Goal: Task Accomplishment & Management: Use online tool/utility

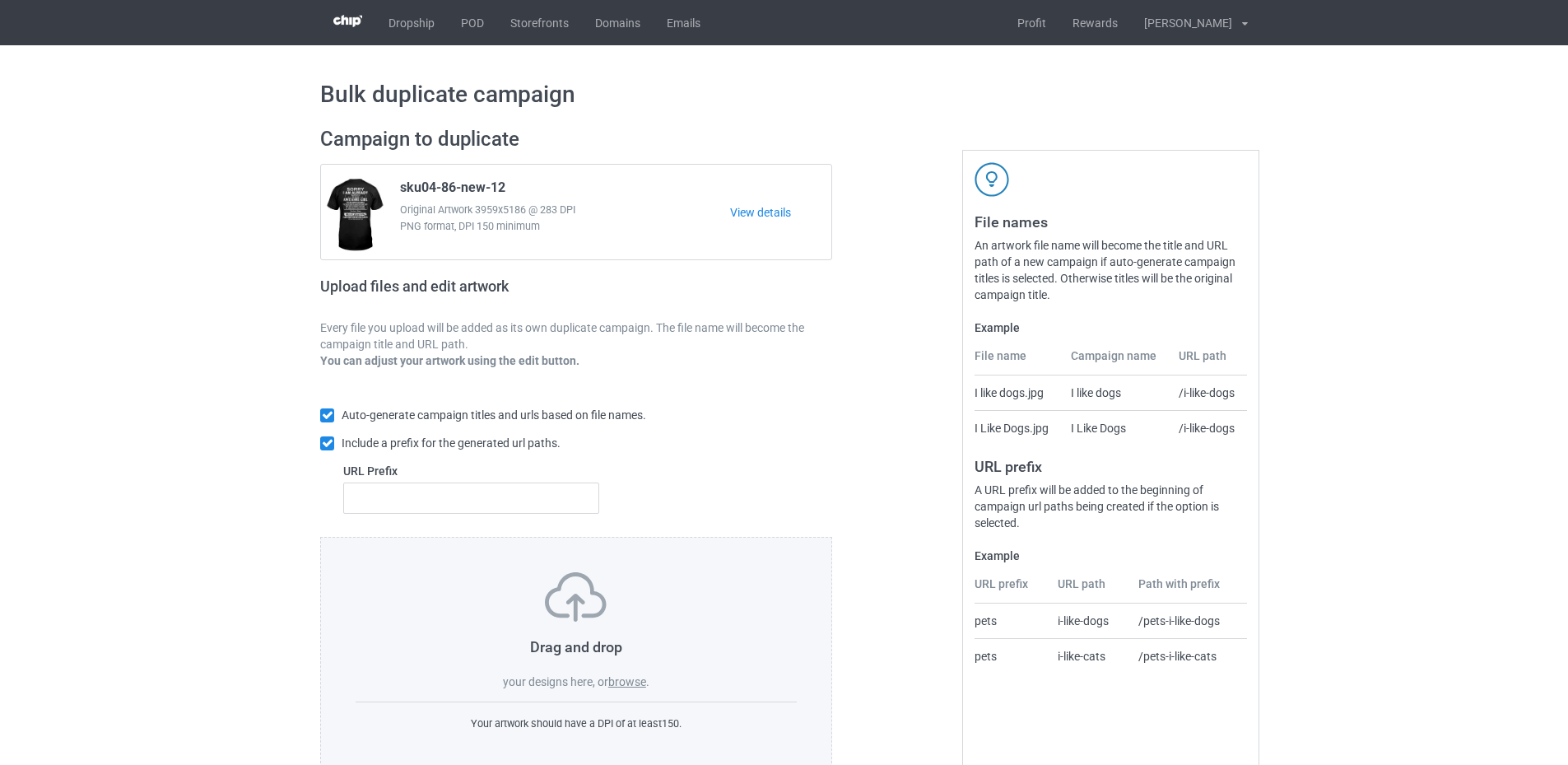
scroll to position [38, 0]
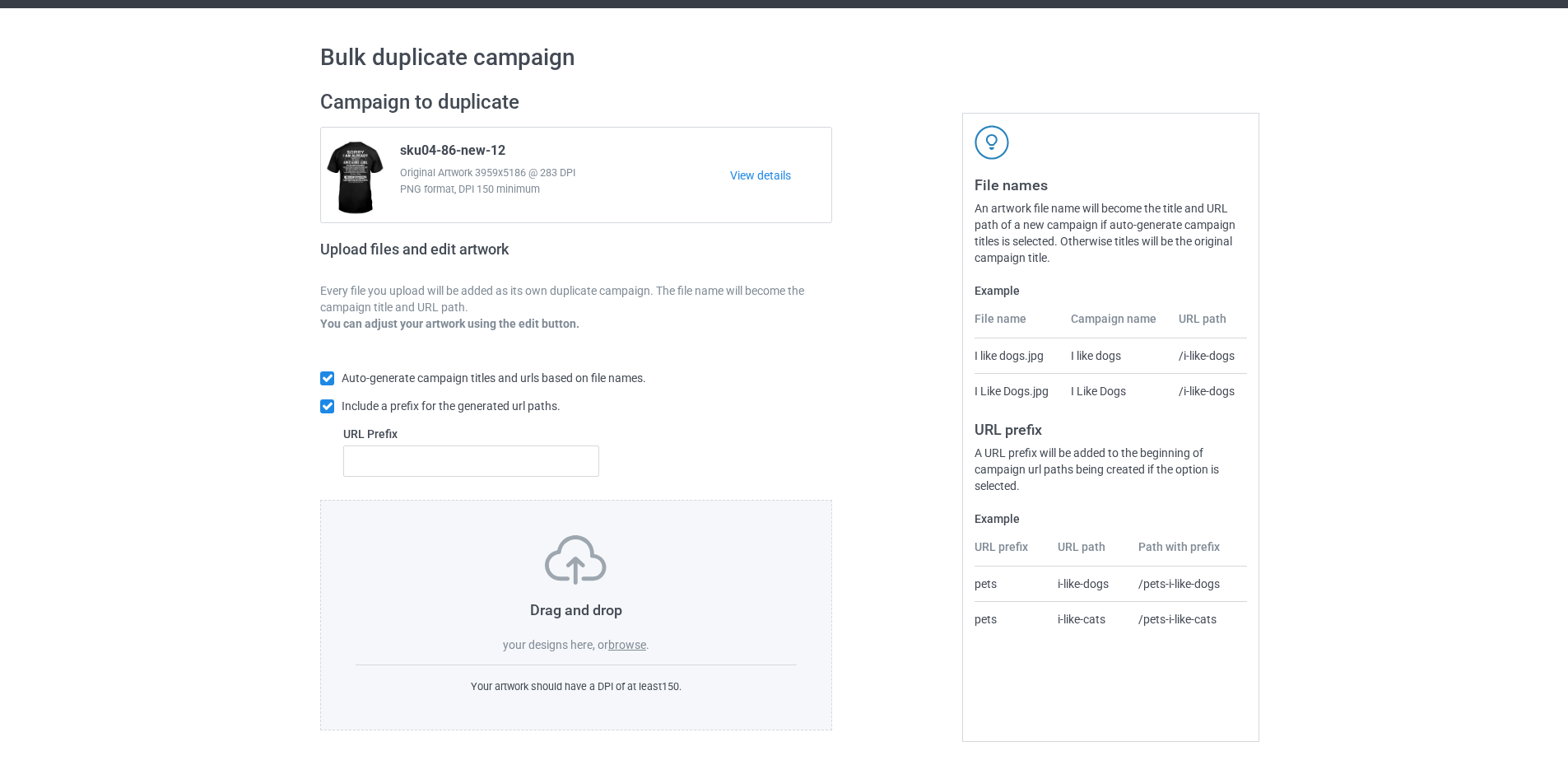
click at [629, 639] on label "browse" at bounding box center [627, 645] width 38 height 13
click at [0, 0] on input "browse" at bounding box center [0, 0] width 0 height 0
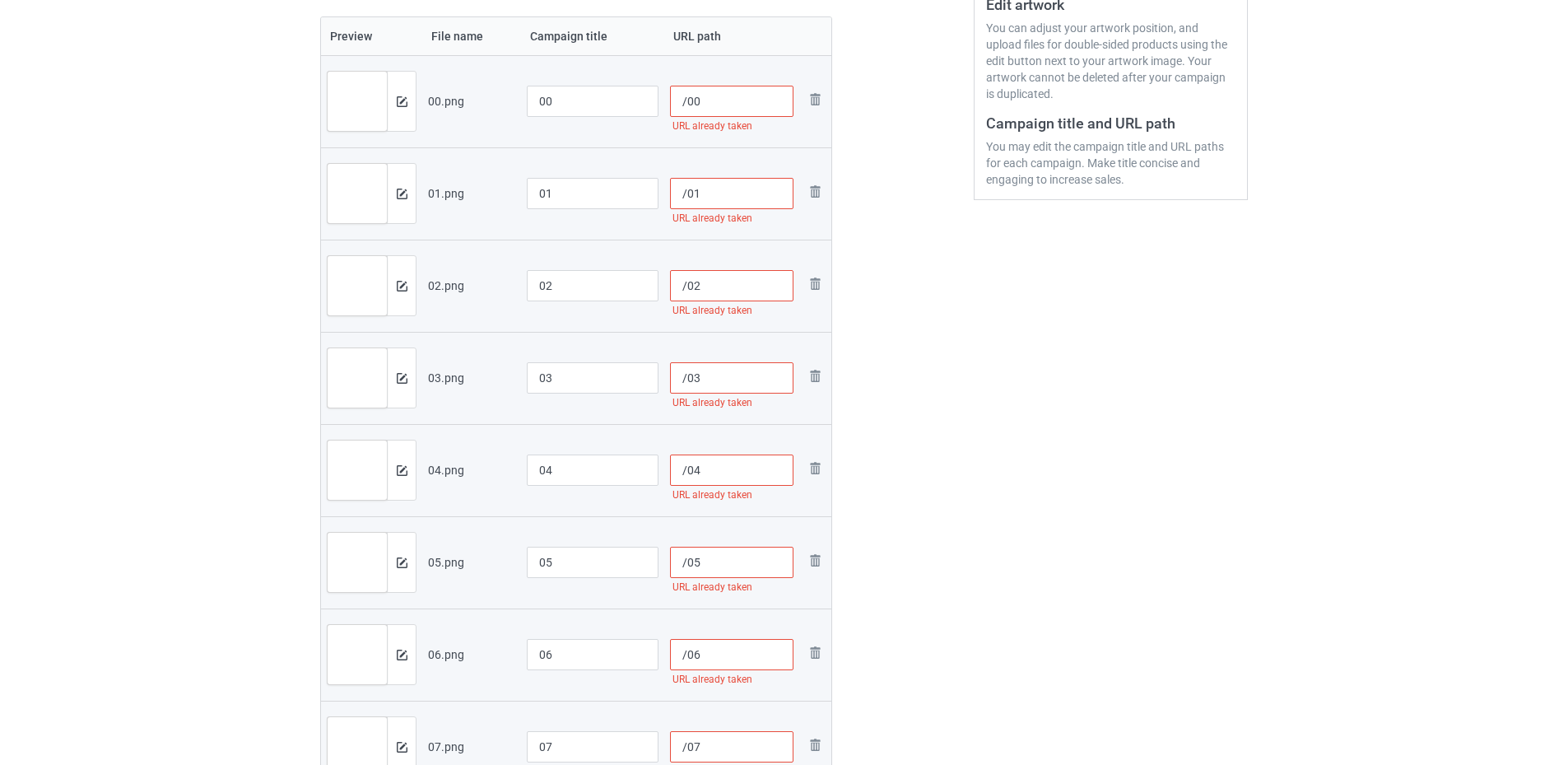
scroll to position [203, 0]
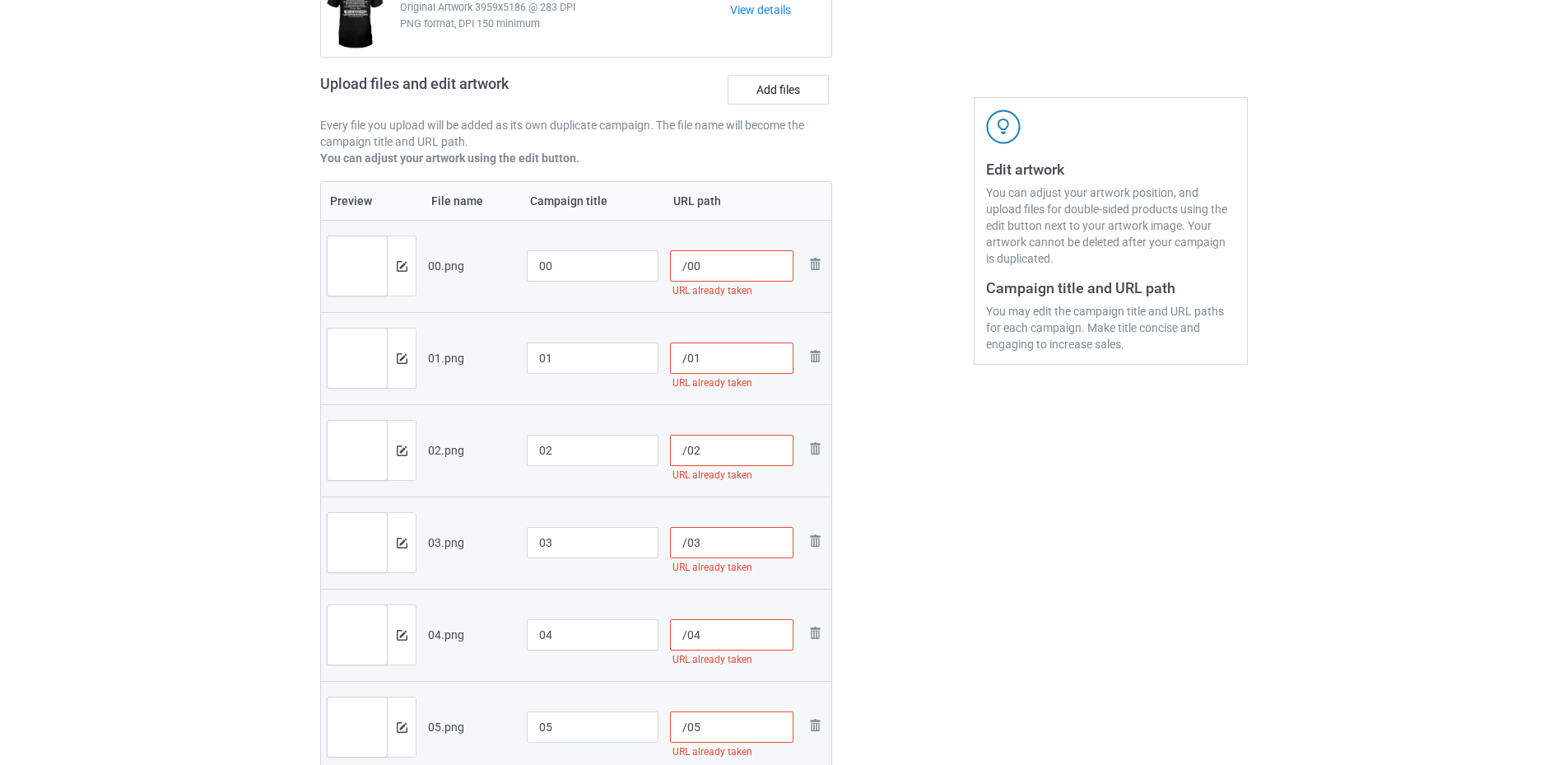
click at [686, 265] on input "/00" at bounding box center [732, 266] width 124 height 31
click at [692, 265] on input "/6800" at bounding box center [732, 266] width 124 height 31
click at [713, 277] on input "/6800" at bounding box center [732, 266] width 124 height 31
drag, startPoint x: 720, startPoint y: 272, endPoint x: 689, endPoint y: 261, distance: 32.9
click at [689, 261] on input "/6800" at bounding box center [732, 266] width 124 height 31
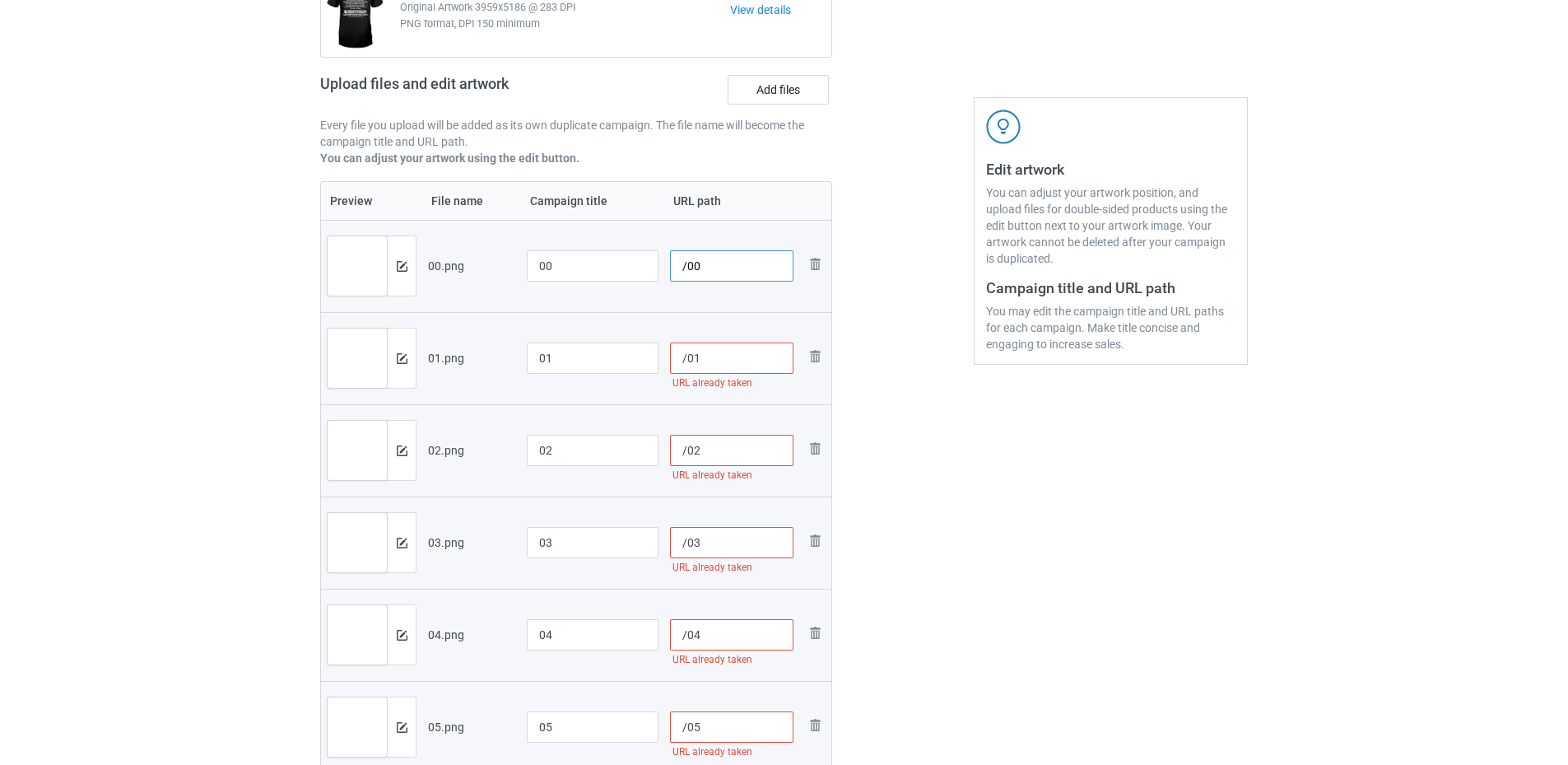
click at [717, 279] on input "/00" at bounding box center [732, 266] width 124 height 31
type input "/001"
click at [715, 359] on input "/01" at bounding box center [732, 358] width 124 height 31
click at [717, 364] on input "/011" at bounding box center [732, 358] width 124 height 31
type input "/011"
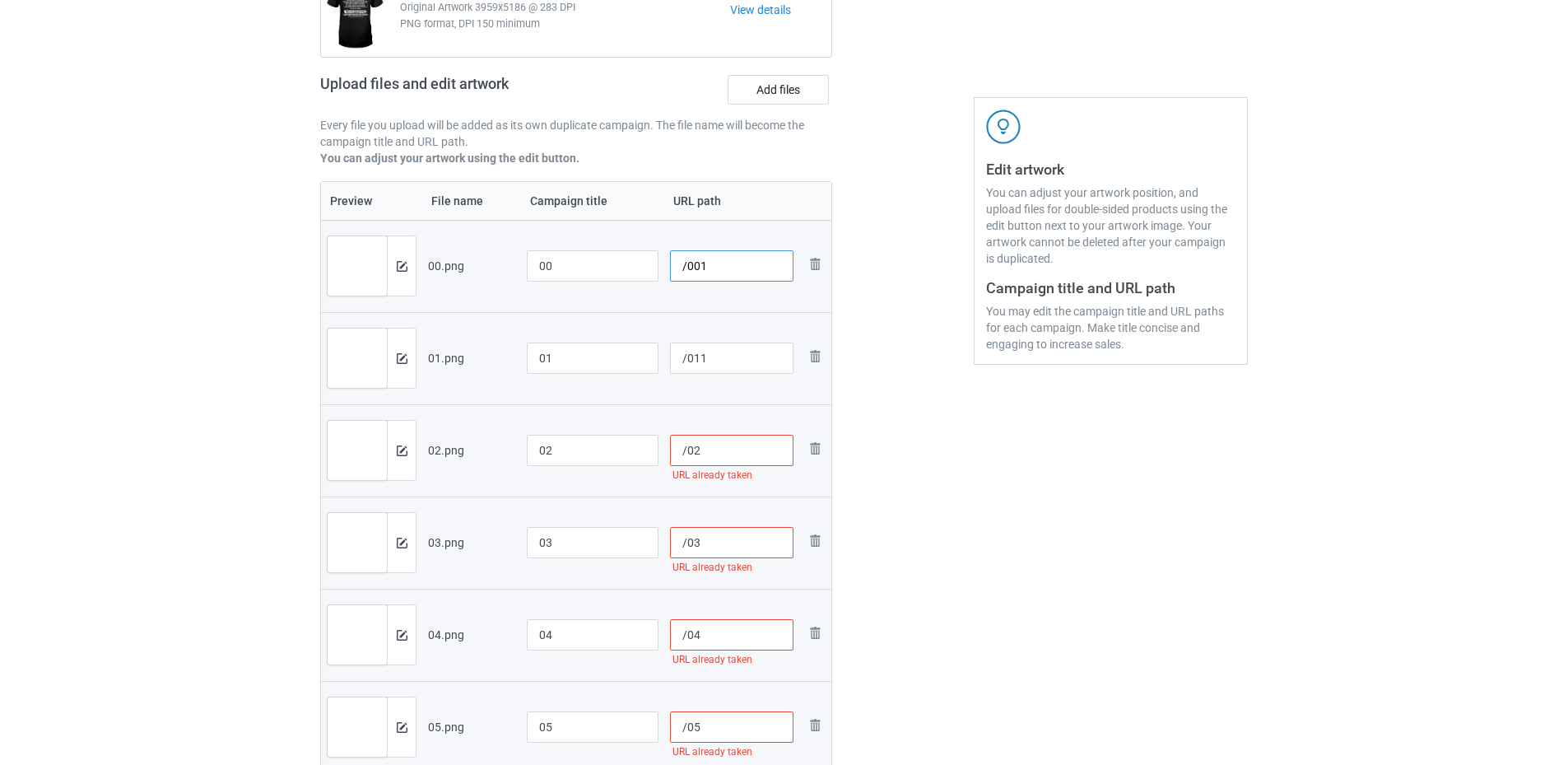
click at [730, 269] on input "/001" at bounding box center [732, 266] width 124 height 31
type input "/00"
click at [710, 358] on input "/011" at bounding box center [732, 358] width 124 height 31
type input "/01"
click at [738, 273] on input "/00" at bounding box center [732, 266] width 124 height 31
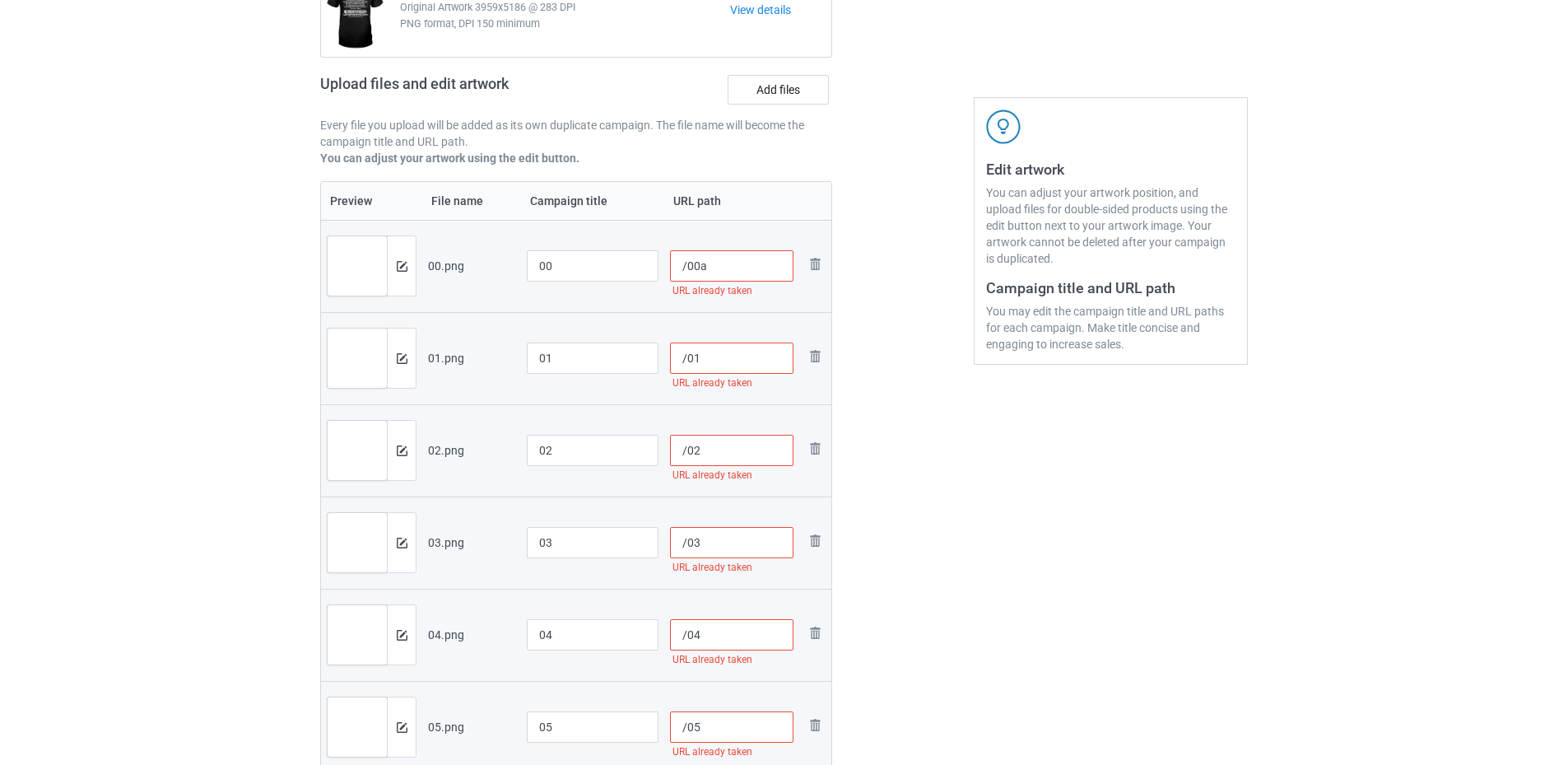
type input "/00a"
click at [714, 352] on input "/01" at bounding box center [732, 358] width 124 height 31
click at [709, 445] on input "/02" at bounding box center [732, 451] width 124 height 31
type input "/01a"
type input "/02a"
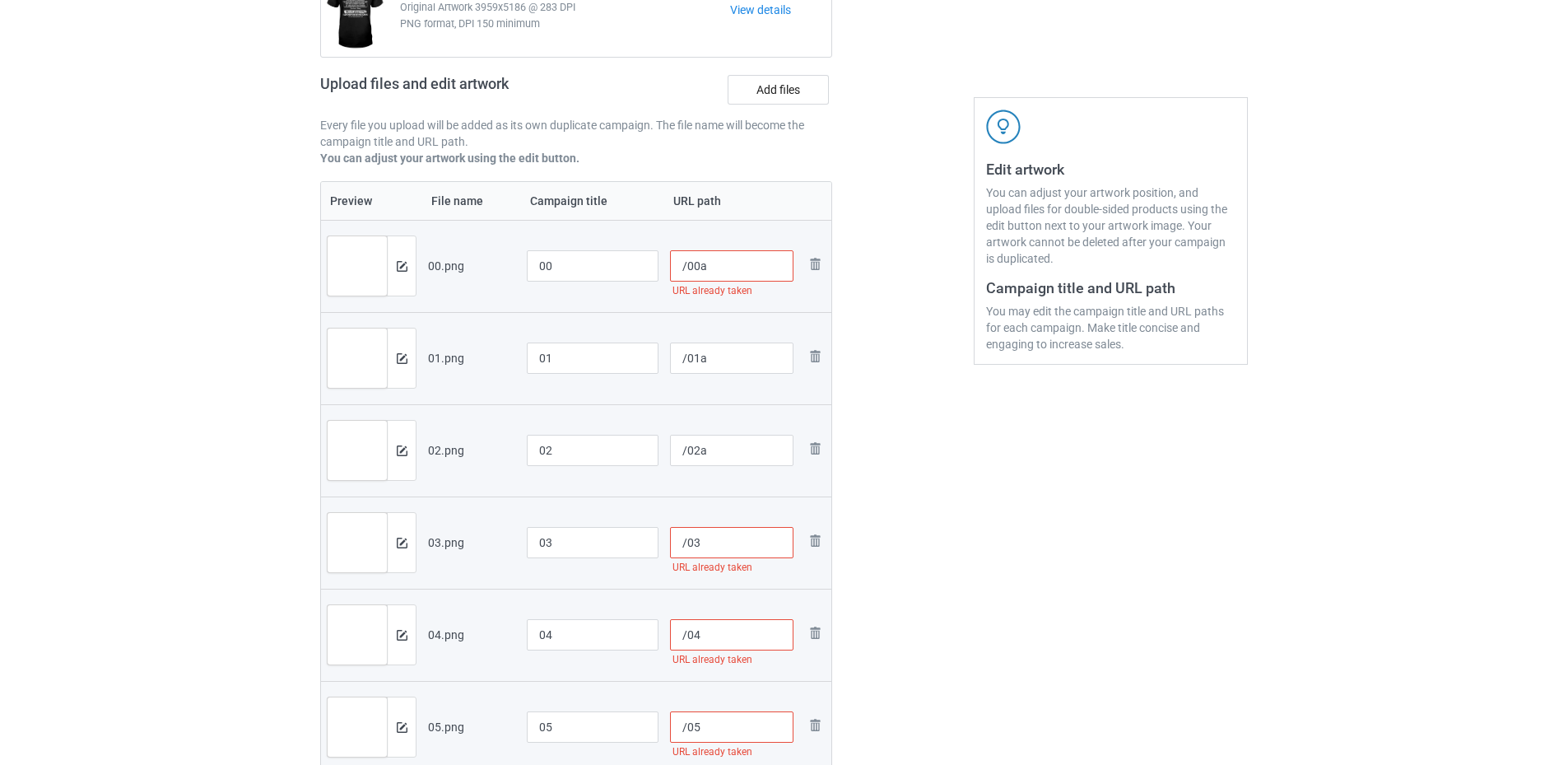
click at [714, 538] on input "/03" at bounding box center [732, 543] width 124 height 31
type input "/03a"
click at [724, 627] on input "/04" at bounding box center [732, 635] width 124 height 31
type input "/04a"
click at [720, 707] on td "/05 URL already taken" at bounding box center [732, 728] width 136 height 93
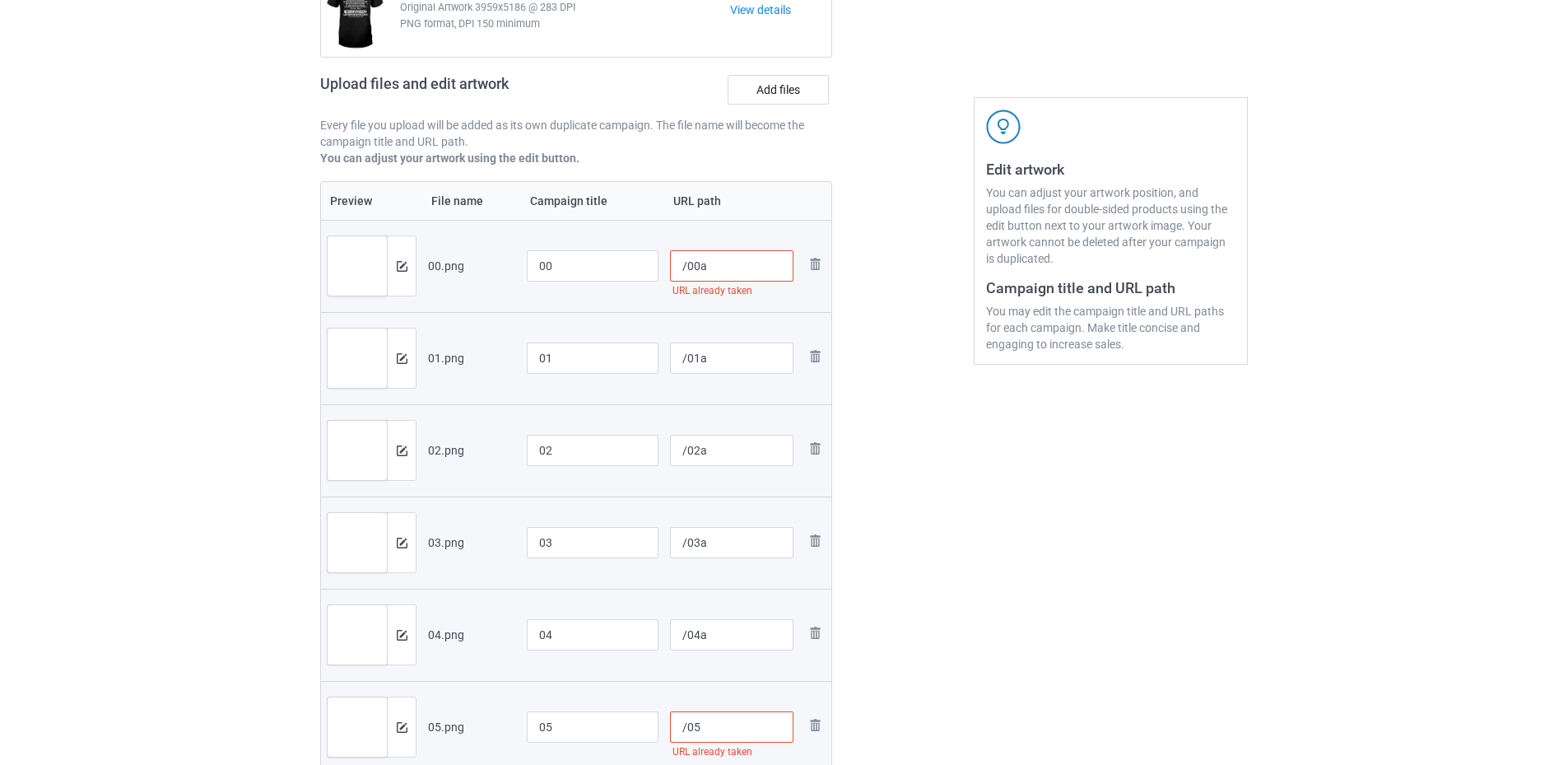
click at [713, 723] on input "/05" at bounding box center [732, 727] width 124 height 31
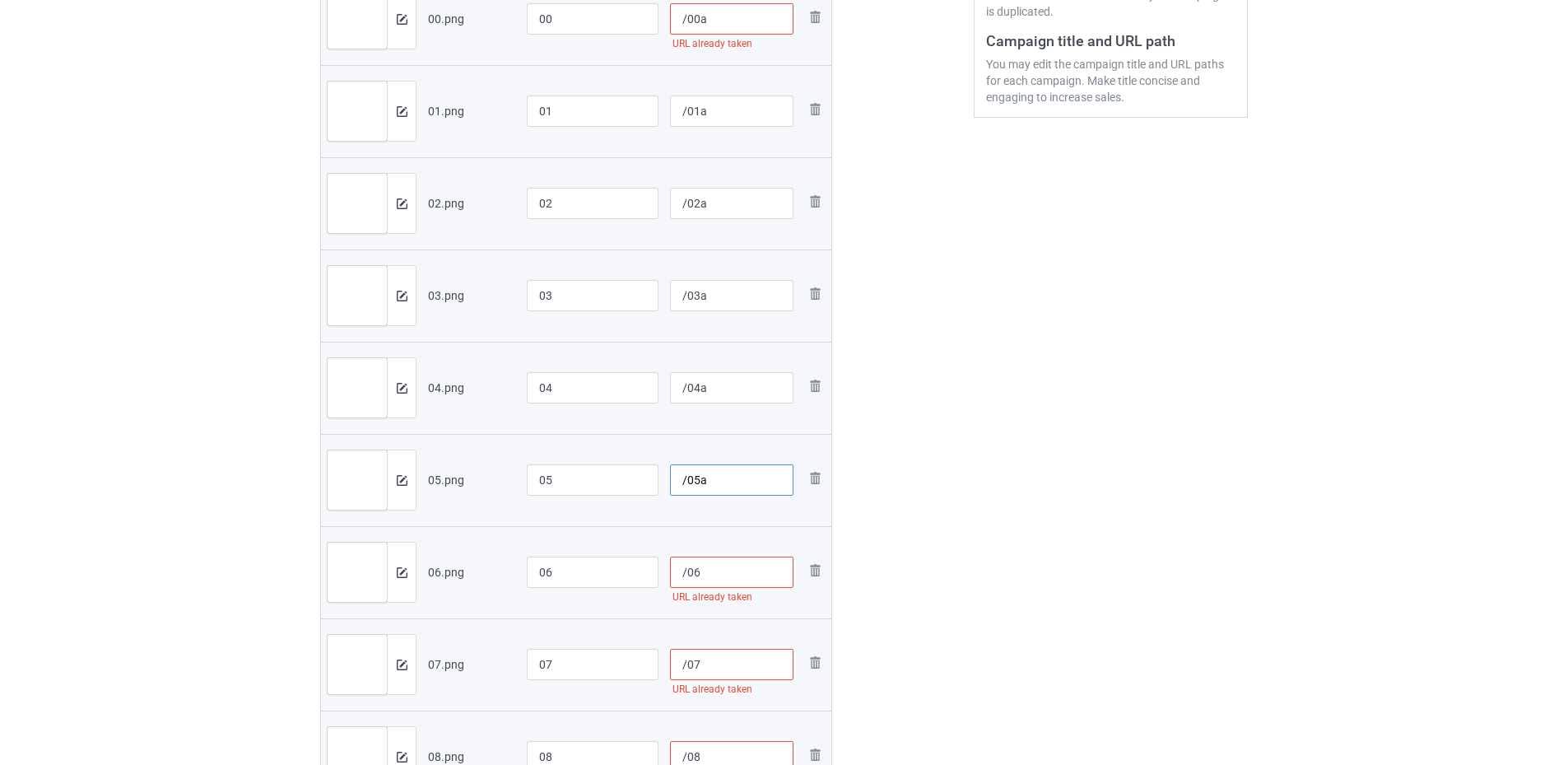
type input "/05a"
click at [722, 586] on input "/06" at bounding box center [732, 572] width 124 height 31
type input "/06a"
click at [712, 660] on input "/07" at bounding box center [732, 665] width 124 height 31
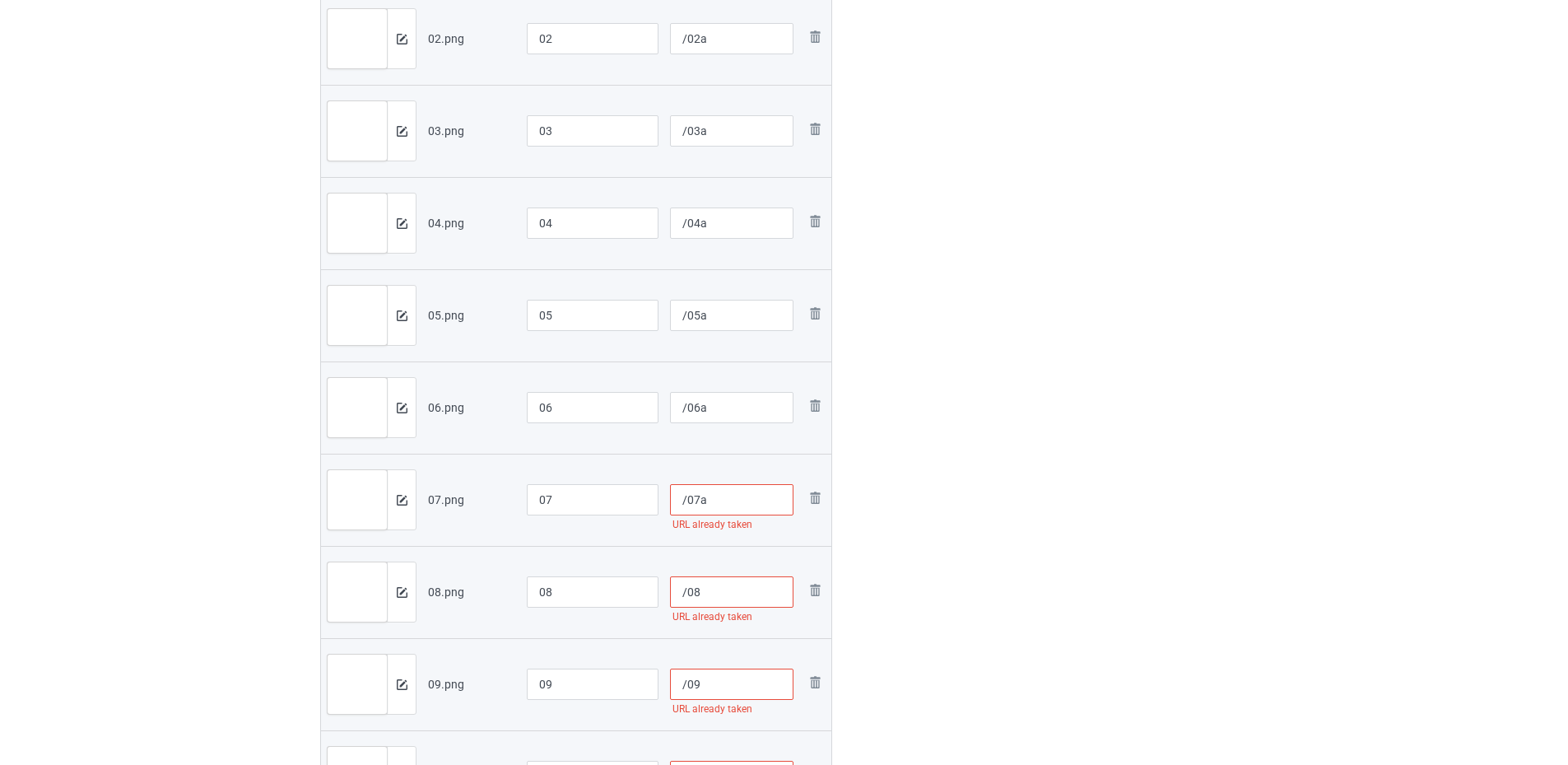
scroll to position [697, 0]
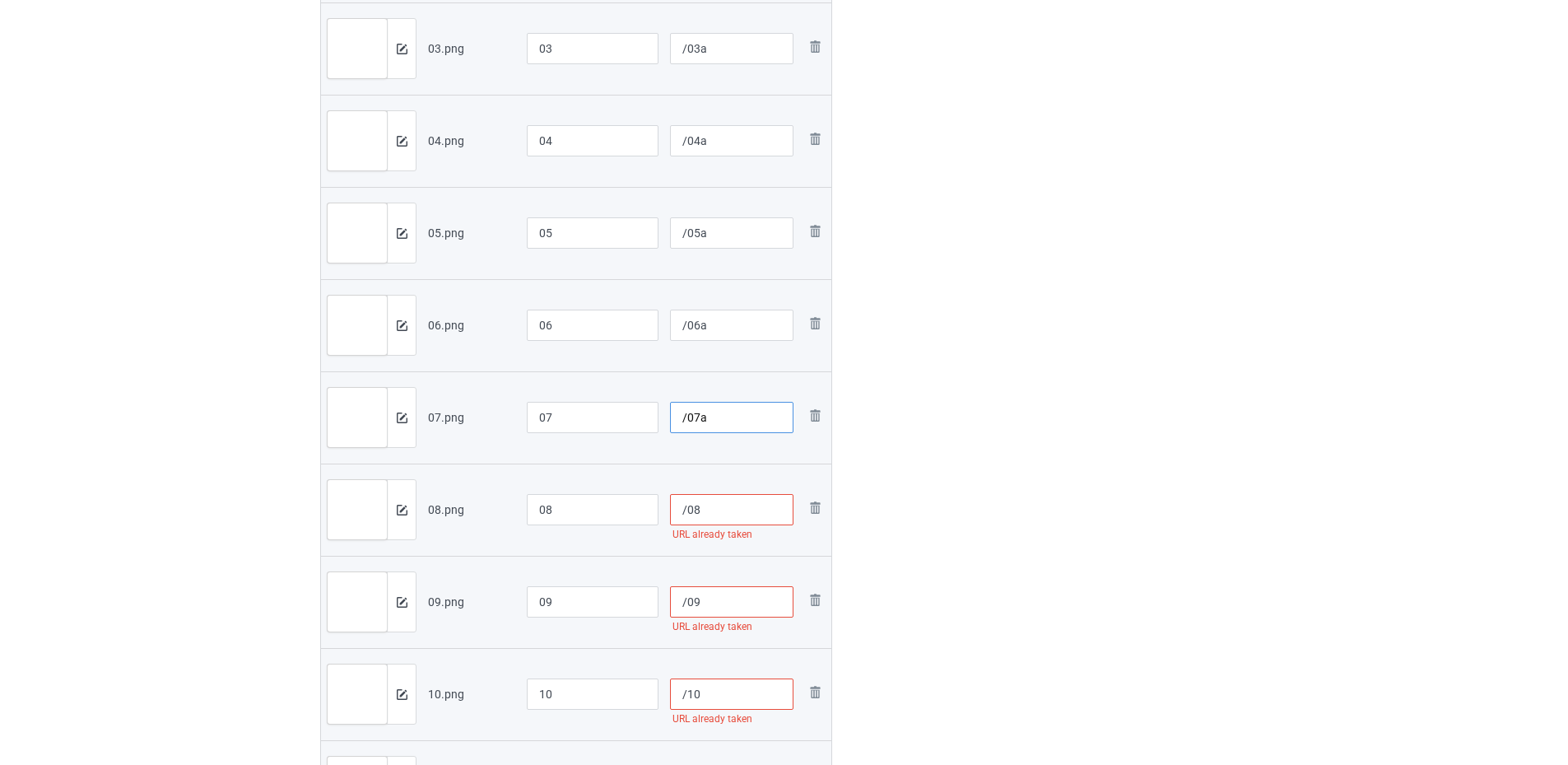
type input "/07a"
click at [729, 514] on input "/08" at bounding box center [732, 510] width 124 height 31
type input "/08a"
click at [716, 605] on input "/09" at bounding box center [732, 602] width 124 height 31
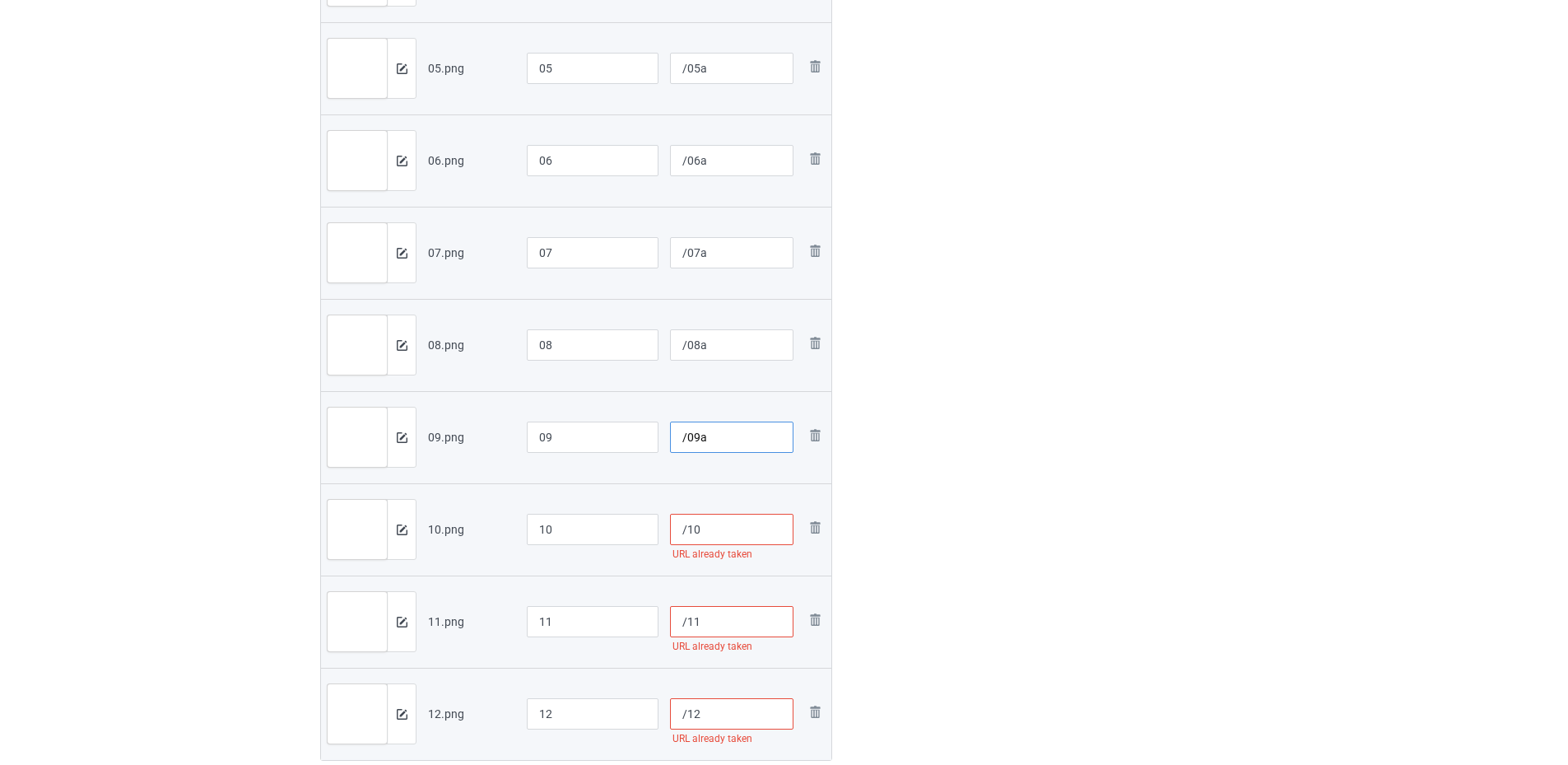
type input "/09a"
click at [726, 529] on input "/10" at bounding box center [732, 529] width 124 height 31
type input "/10a"
click at [708, 621] on input "/11" at bounding box center [732, 622] width 124 height 31
type input "/11a"
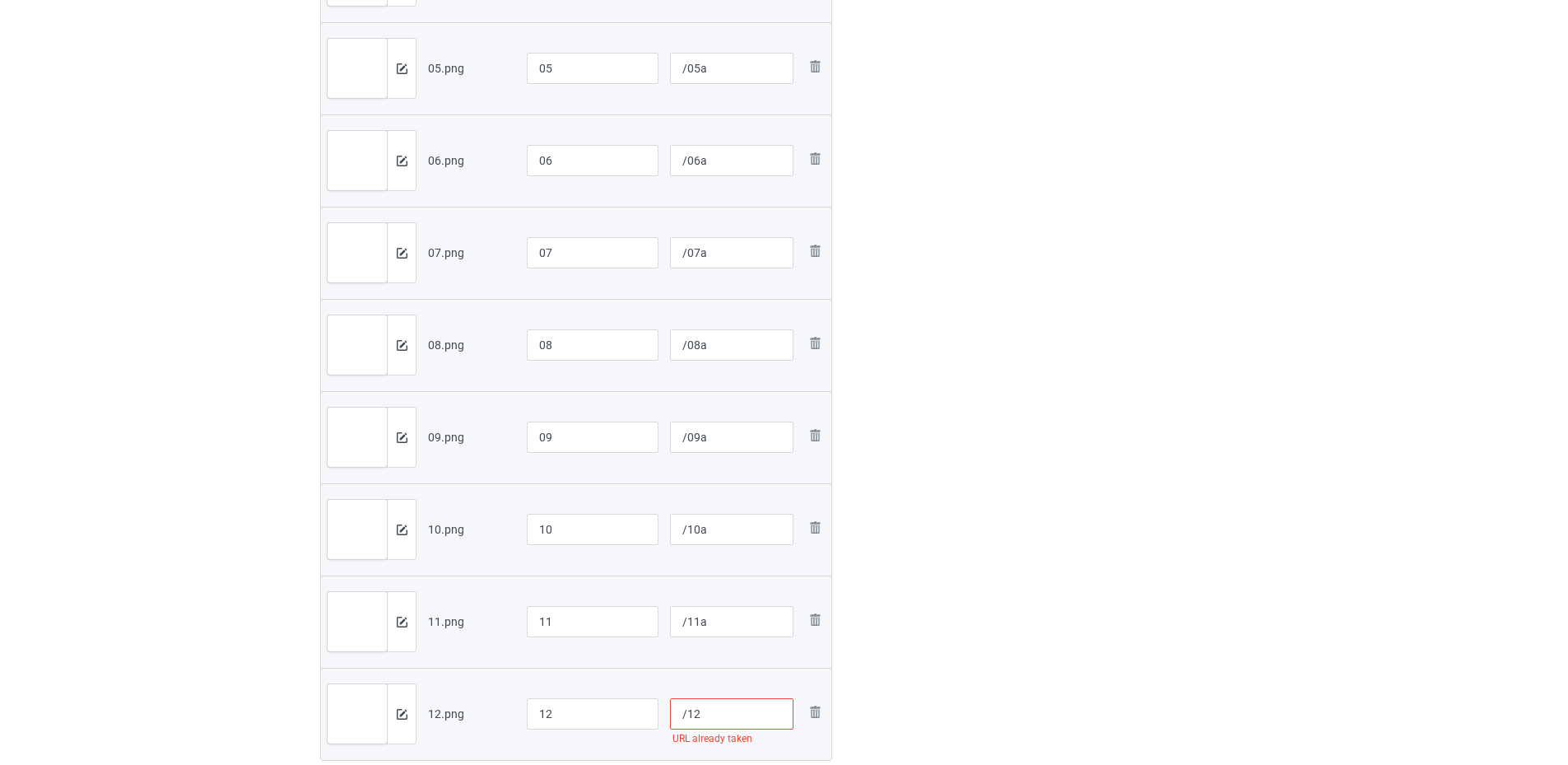
click at [707, 709] on input "/12" at bounding box center [732, 715] width 124 height 31
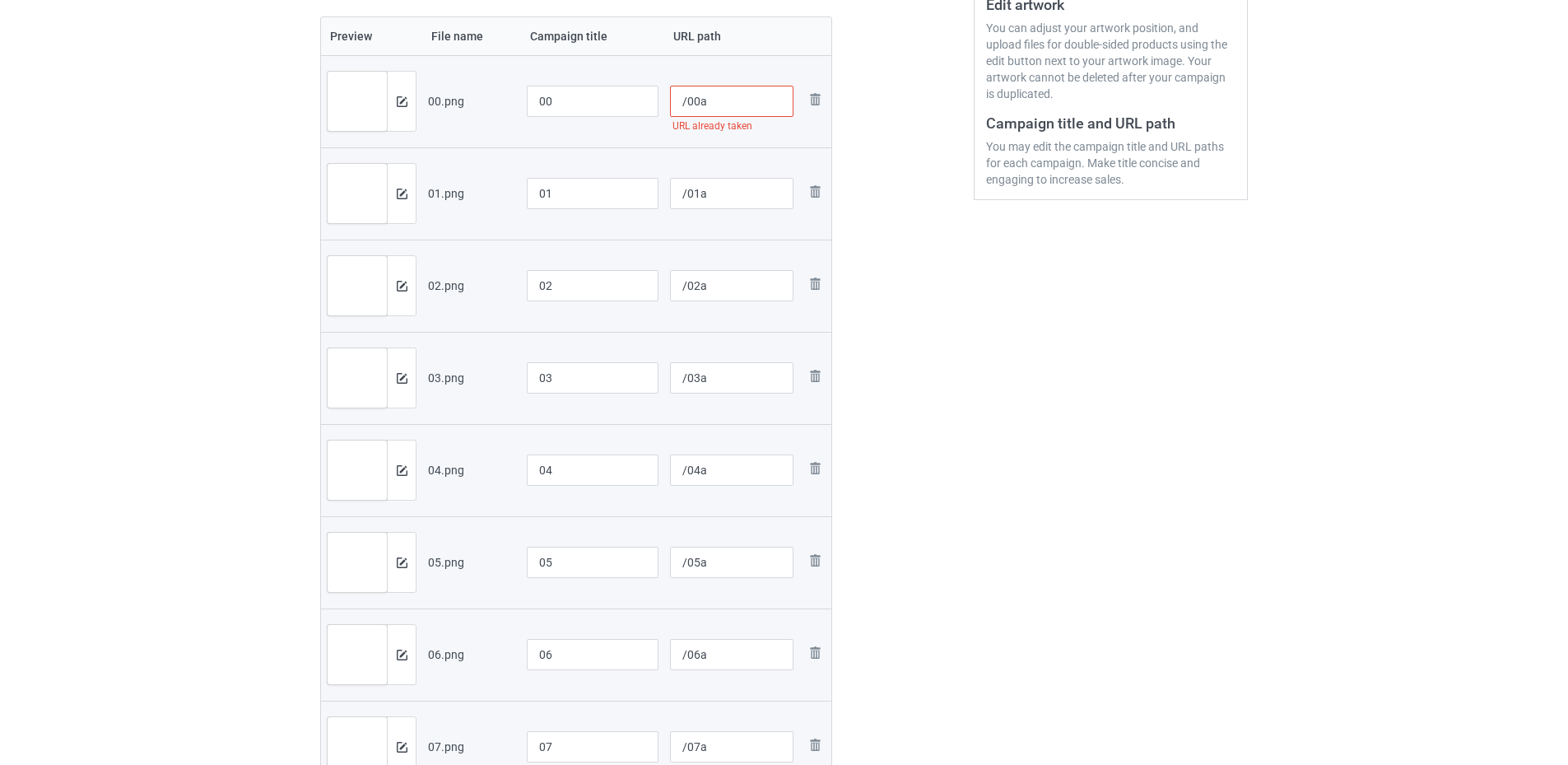
scroll to position [203, 0]
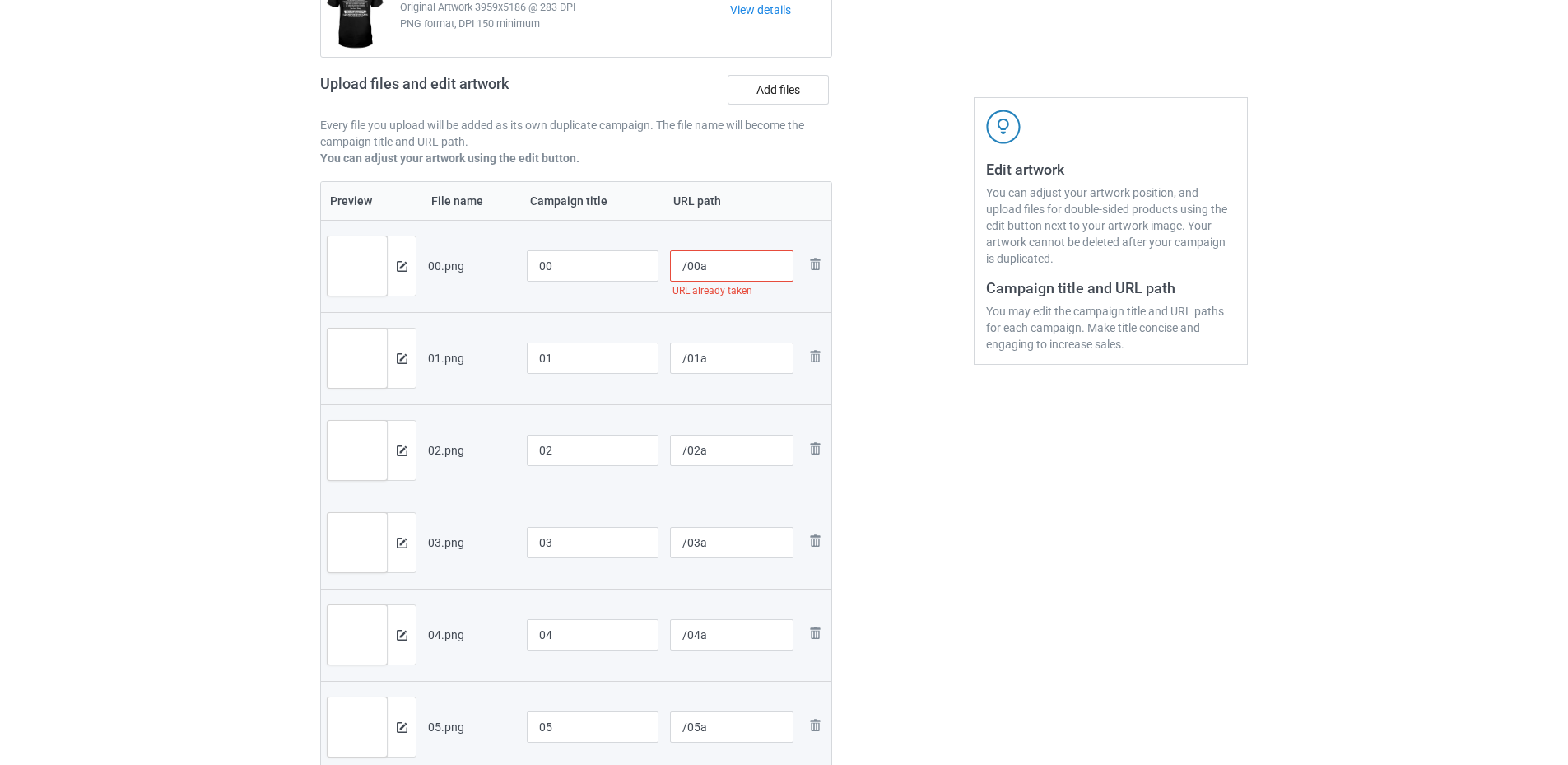
type input "/12a"
click at [730, 278] on input "/00a" at bounding box center [732, 266] width 124 height 31
type input "/00a"
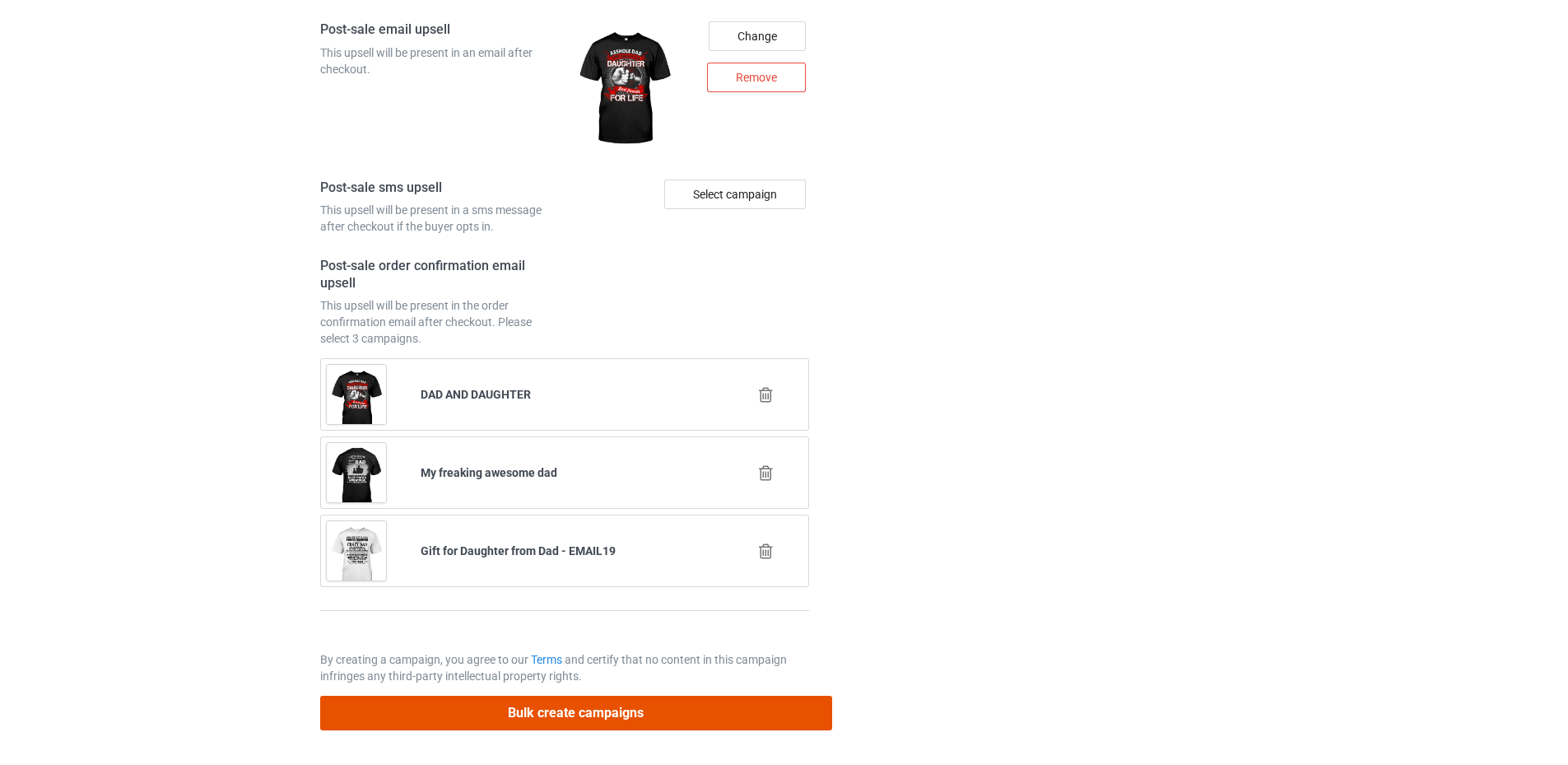
click at [565, 709] on button "Bulk create campaigns" at bounding box center [575, 713] width 512 height 34
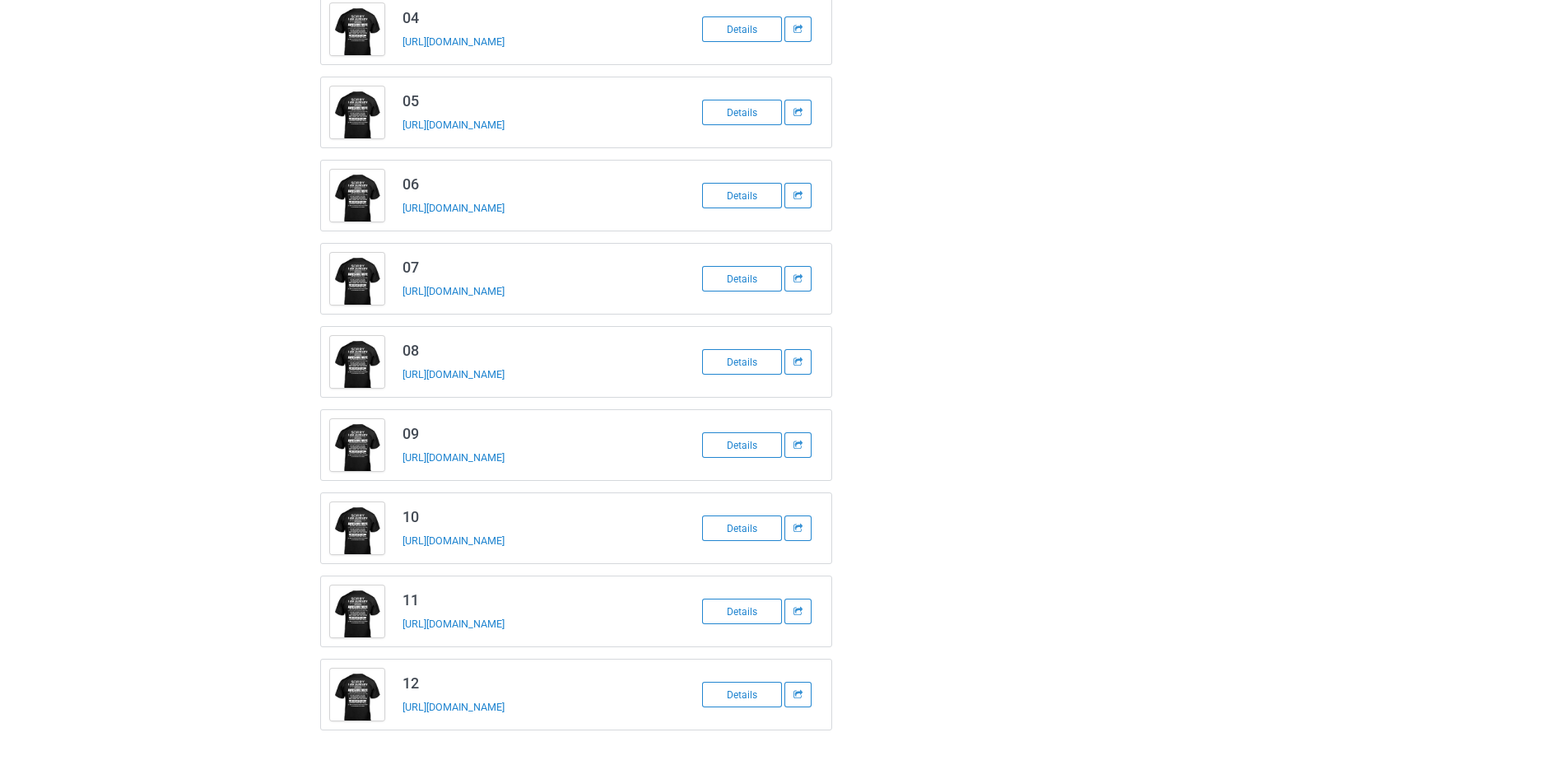
scroll to position [385, 0]
